Goal: Information Seeking & Learning: Compare options

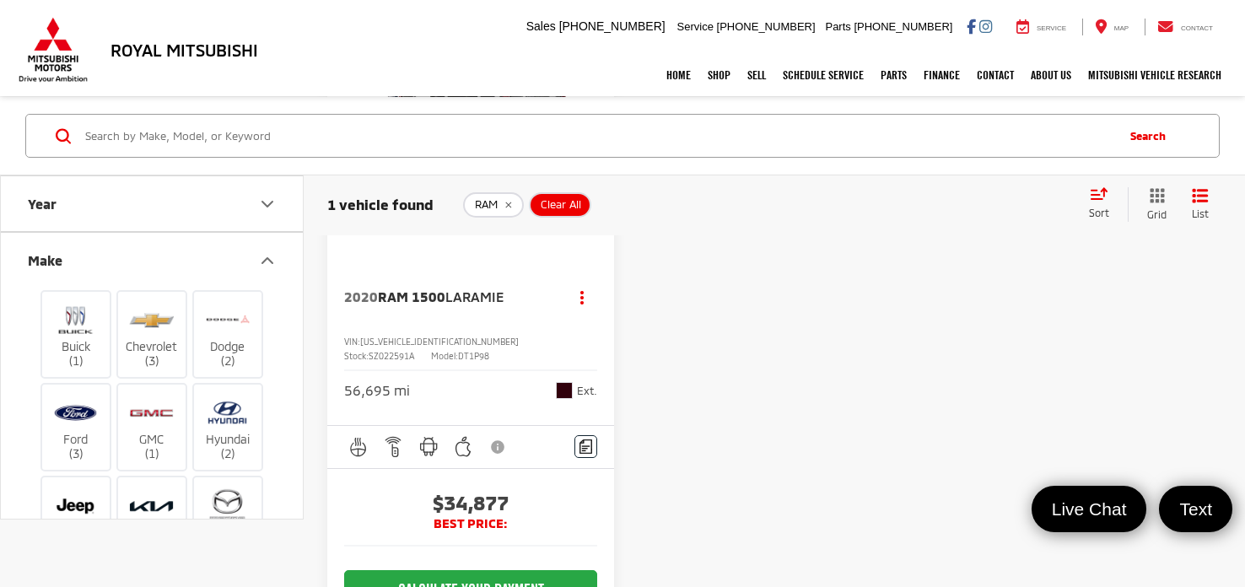
scroll to position [280, 0]
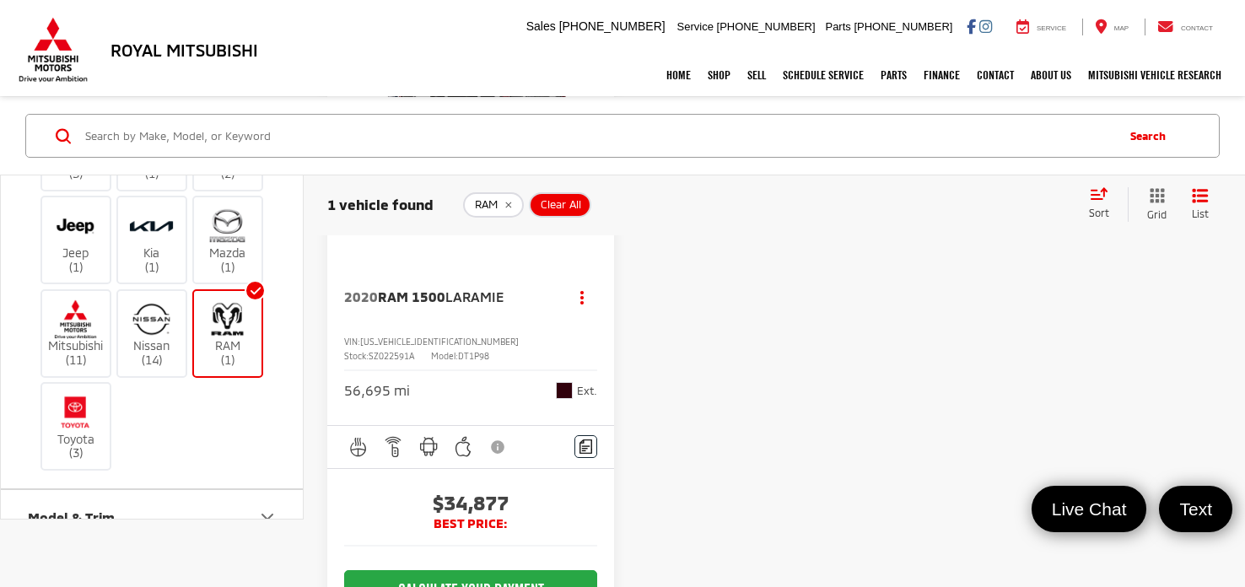
click at [218, 314] on img at bounding box center [227, 319] width 46 height 40
click at [0, 0] on input "RAM (1)" at bounding box center [0, 0] width 0 height 0
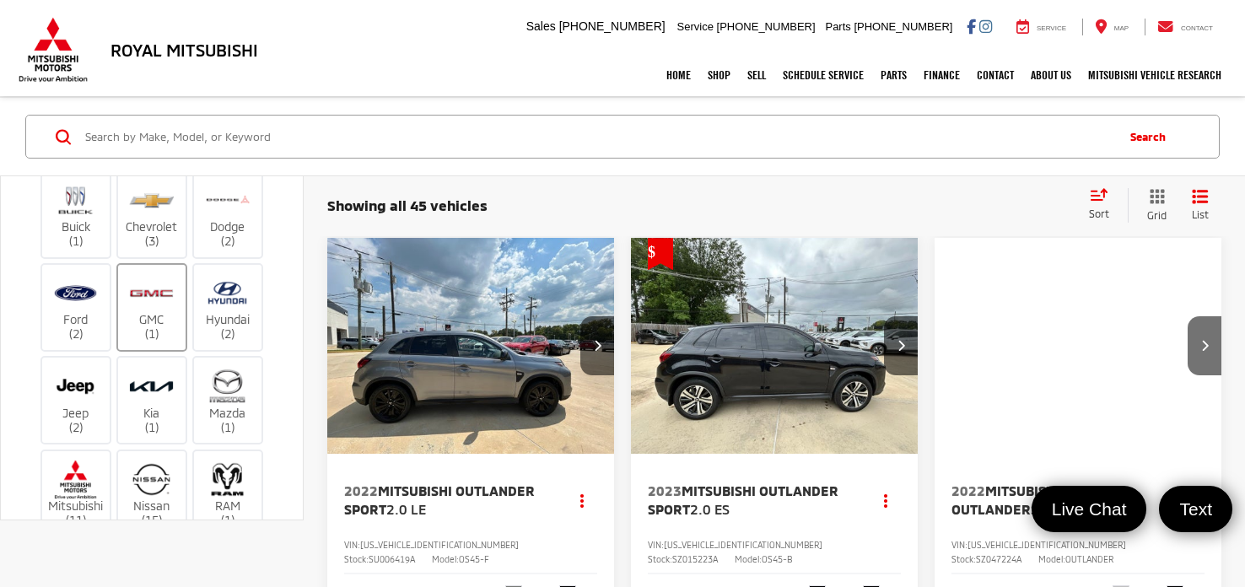
scroll to position [56, 0]
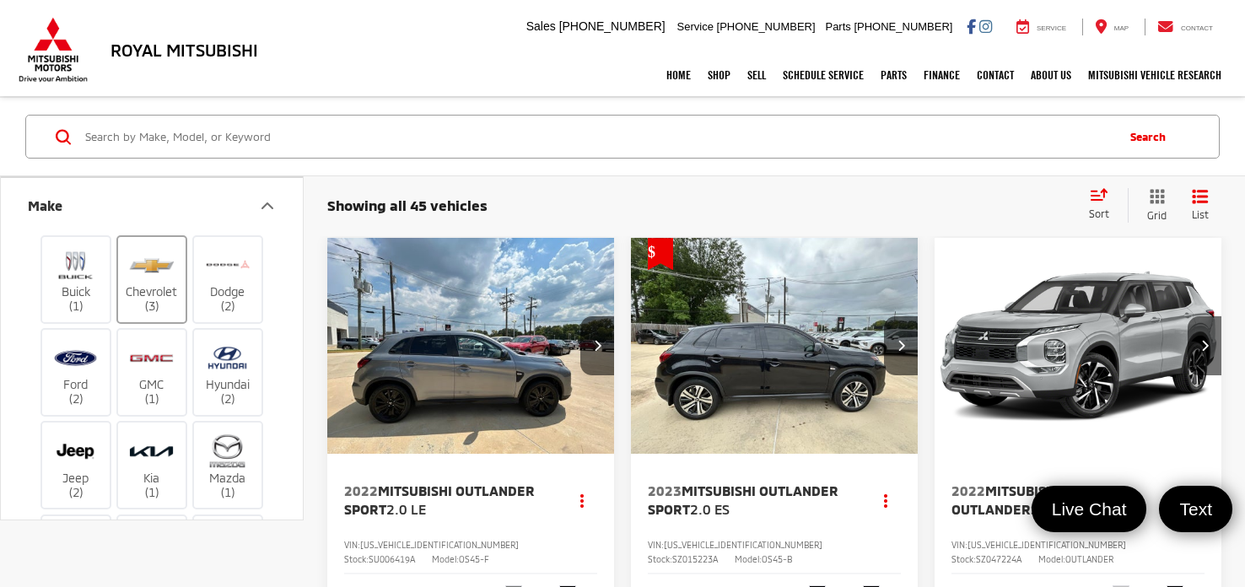
click at [157, 250] on img at bounding box center [151, 265] width 46 height 40
click at [0, 0] on input "Chevrolet (3)" at bounding box center [0, 0] width 0 height 0
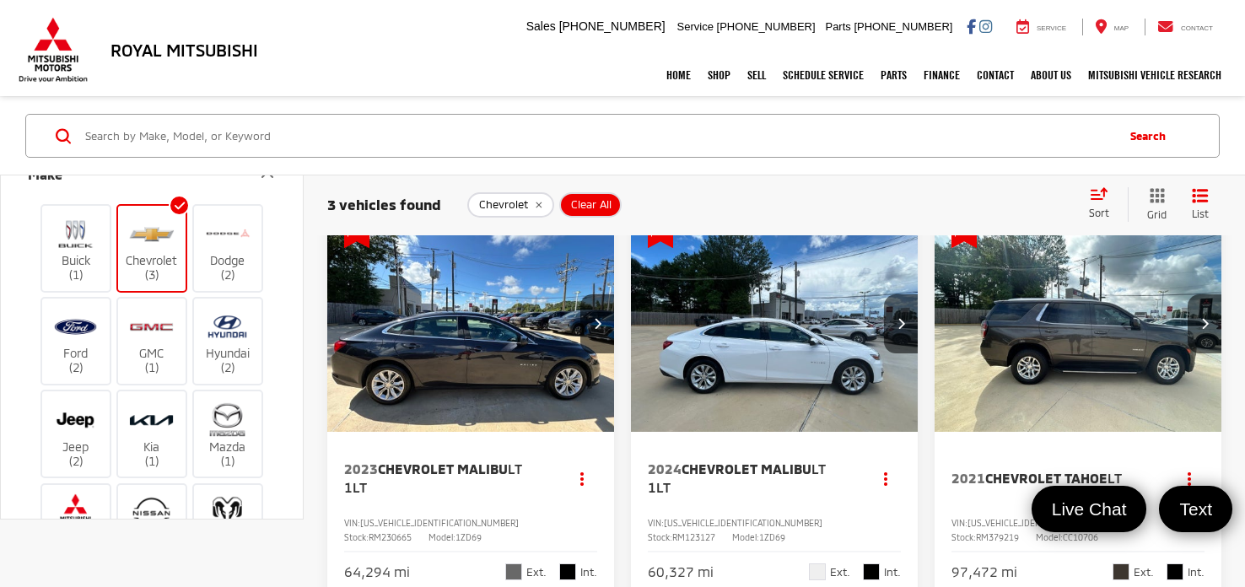
scroll to position [25, 0]
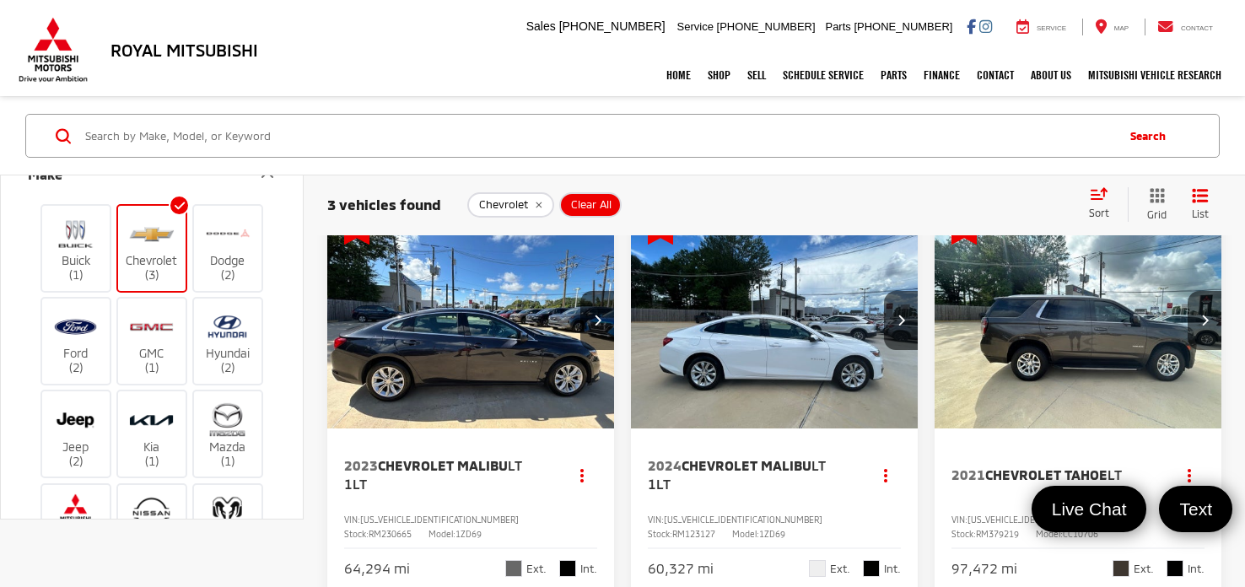
click at [177, 258] on label "Chevrolet (3)" at bounding box center [152, 247] width 68 height 68
click at [0, 0] on input "Chevrolet (3)" at bounding box center [0, 0] width 0 height 0
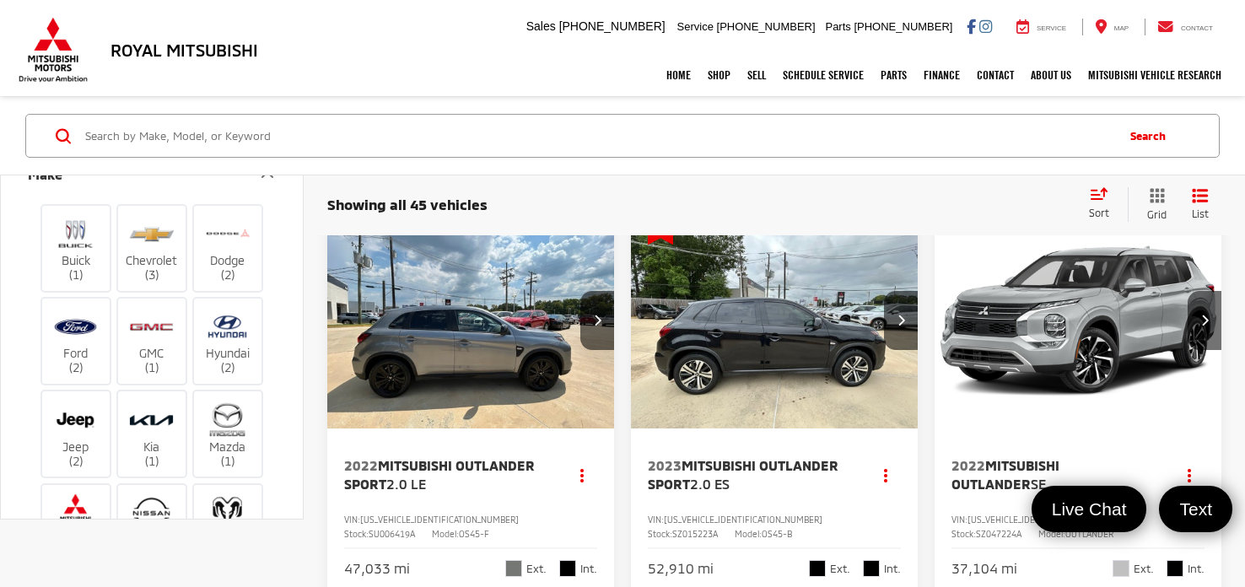
scroll to position [26, 0]
